Goal: Information Seeking & Learning: Learn about a topic

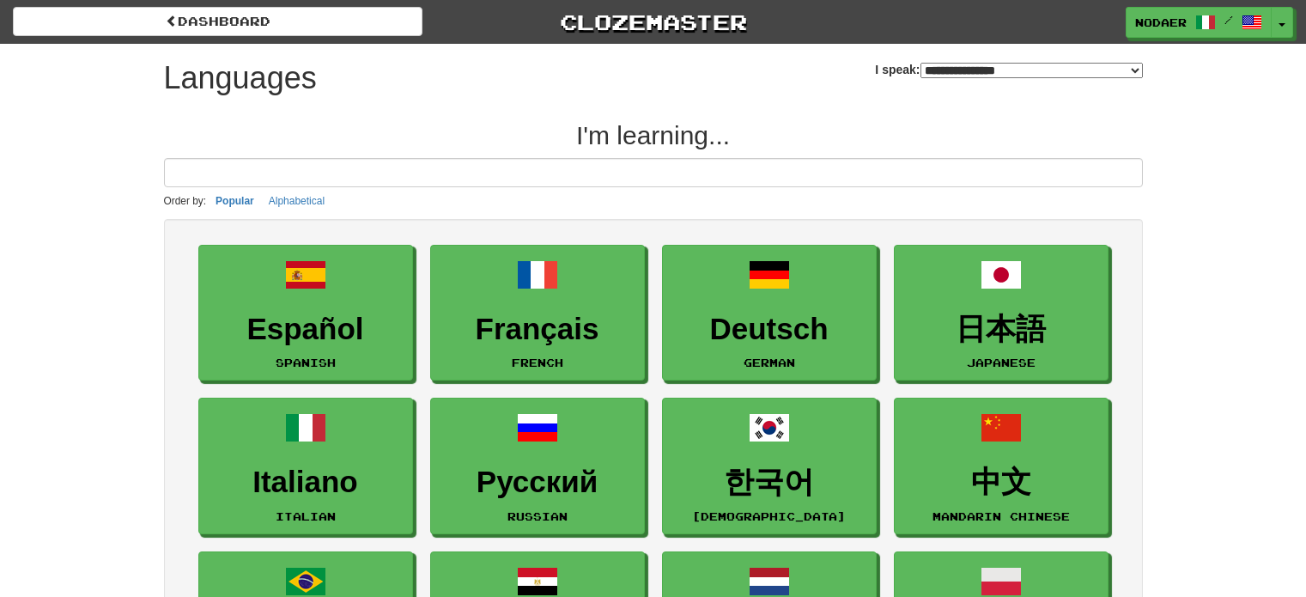
select select "*******"
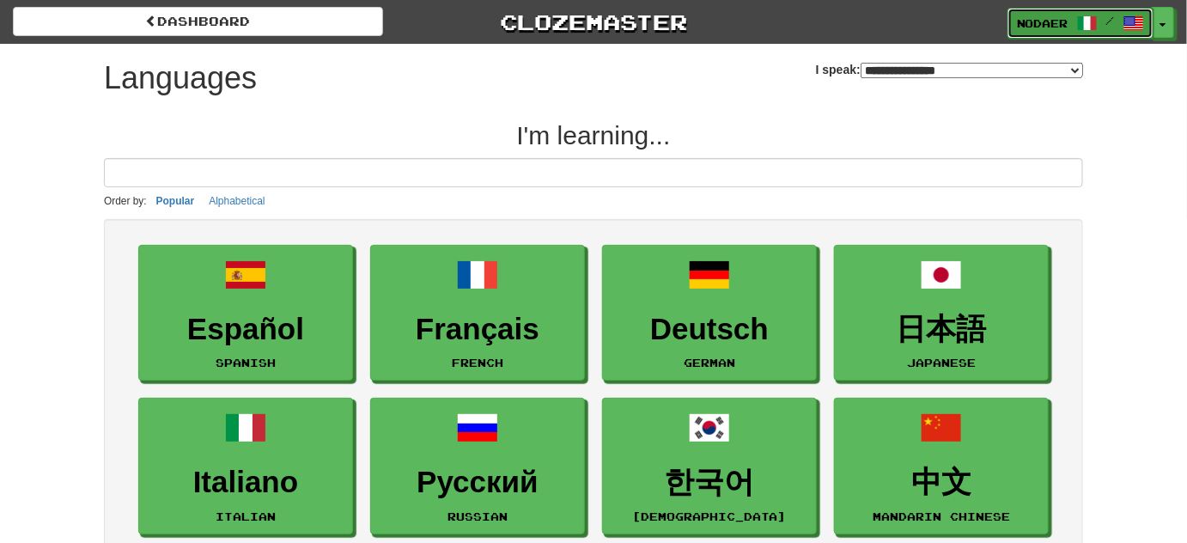
click at [1153, 33] on link "nodaer /" at bounding box center [1080, 23] width 146 height 31
click at [1164, 30] on button "Toggle Dropdown" at bounding box center [1163, 23] width 22 height 31
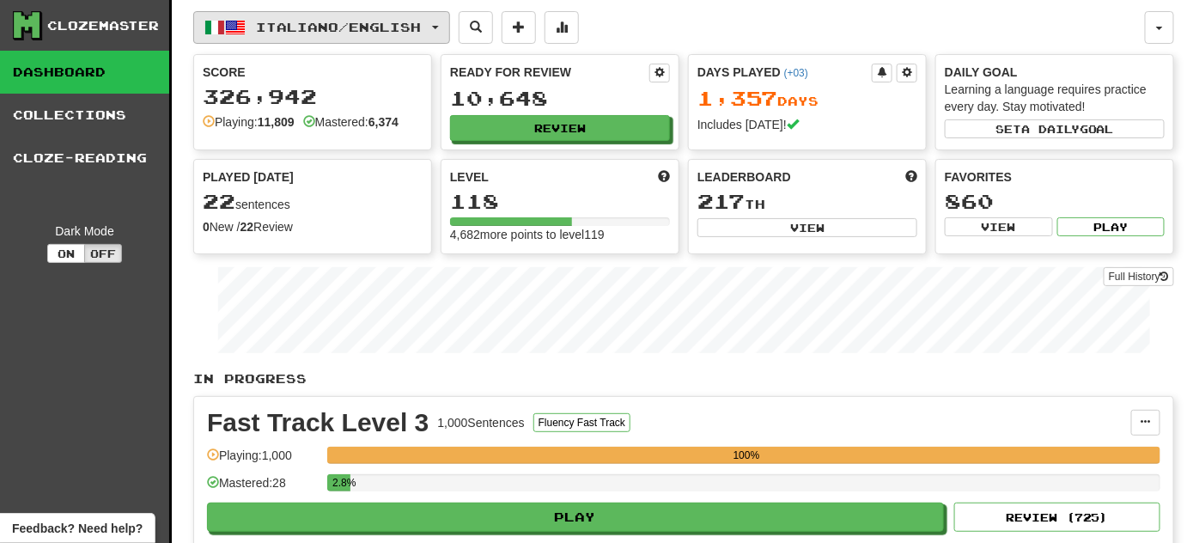
click at [422, 22] on span "Italiano / English" at bounding box center [339, 27] width 165 height 15
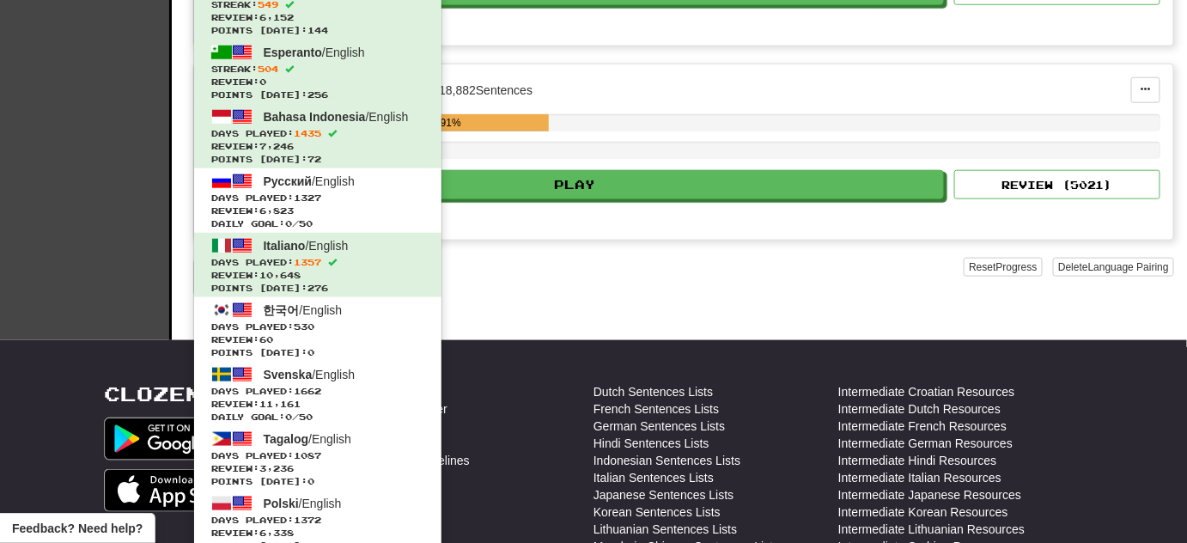
scroll to position [624, 0]
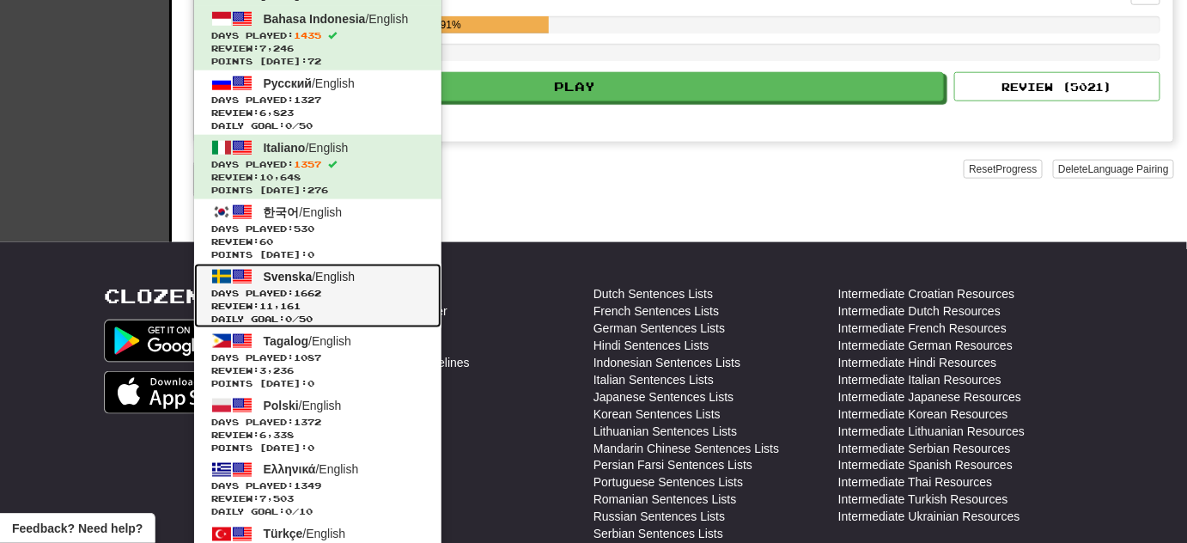
click at [362, 313] on span "Daily Goal: 0 / 50" at bounding box center [317, 319] width 213 height 13
